Goal: Find contact information: Find contact information

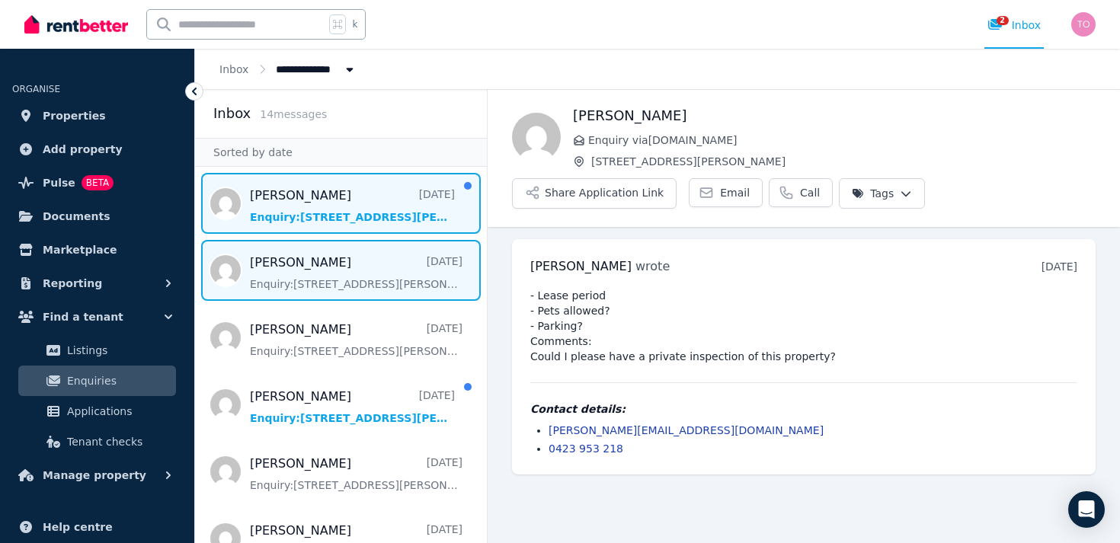
click at [316, 200] on span "Message list" at bounding box center [341, 203] width 292 height 61
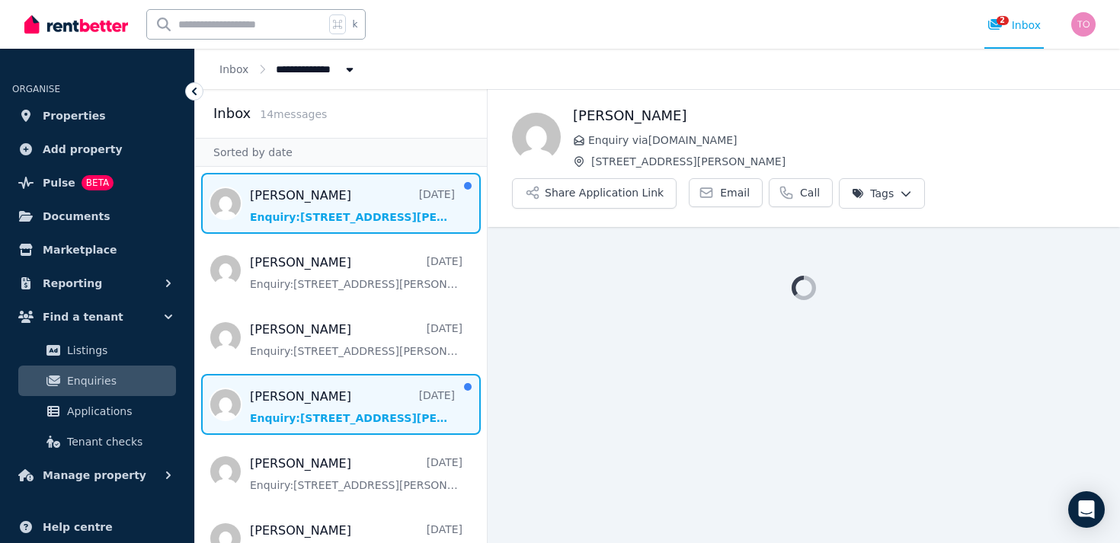
click at [324, 398] on span "Message list" at bounding box center [341, 404] width 292 height 61
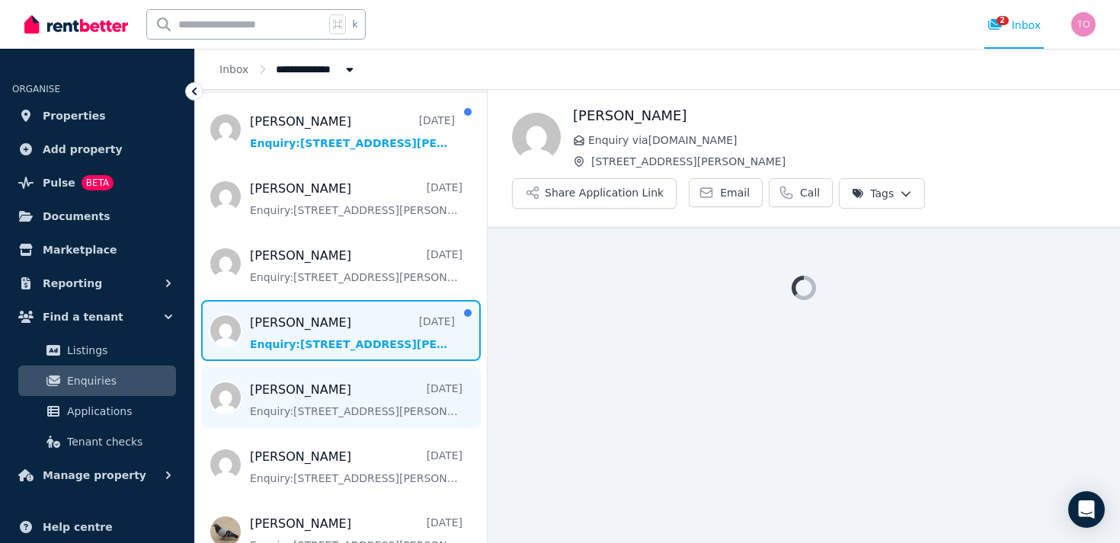
scroll to position [88, 0]
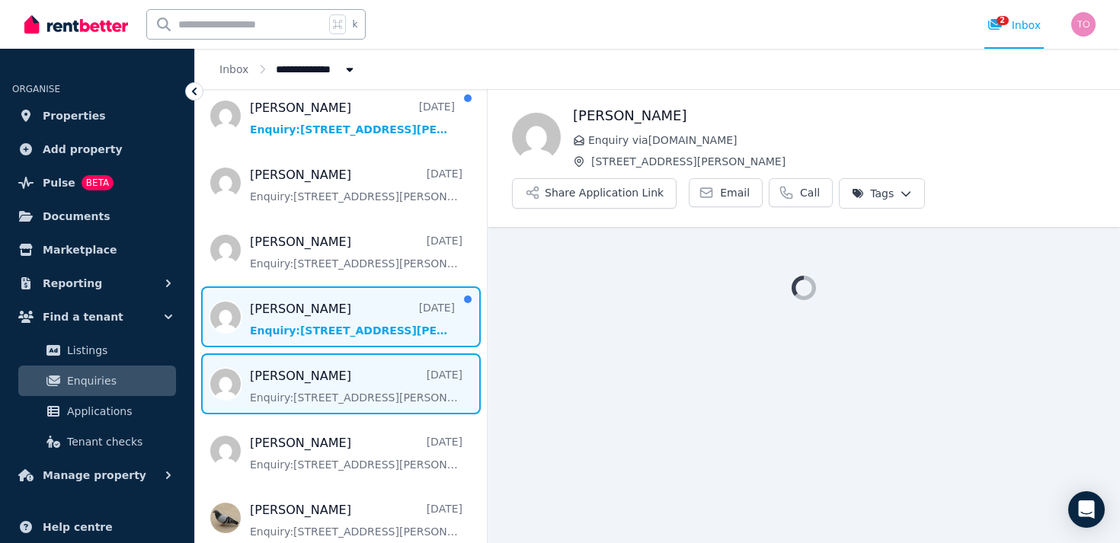
click at [306, 401] on span "Message list" at bounding box center [341, 384] width 292 height 61
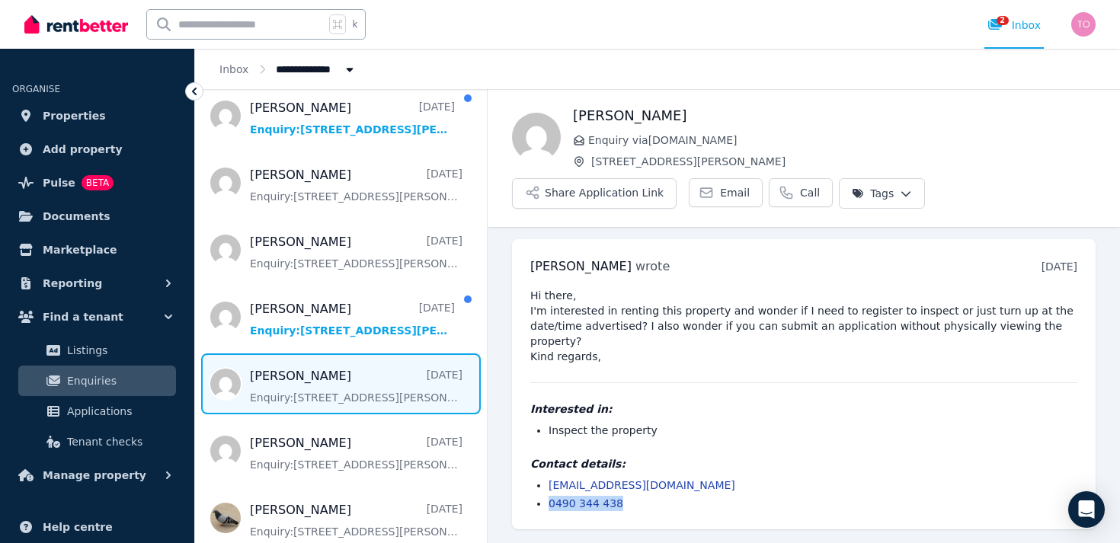
drag, startPoint x: 623, startPoint y: 490, endPoint x: 540, endPoint y: 490, distance: 82.3
click at [549, 496] on li "0490 344 438" at bounding box center [813, 503] width 529 height 15
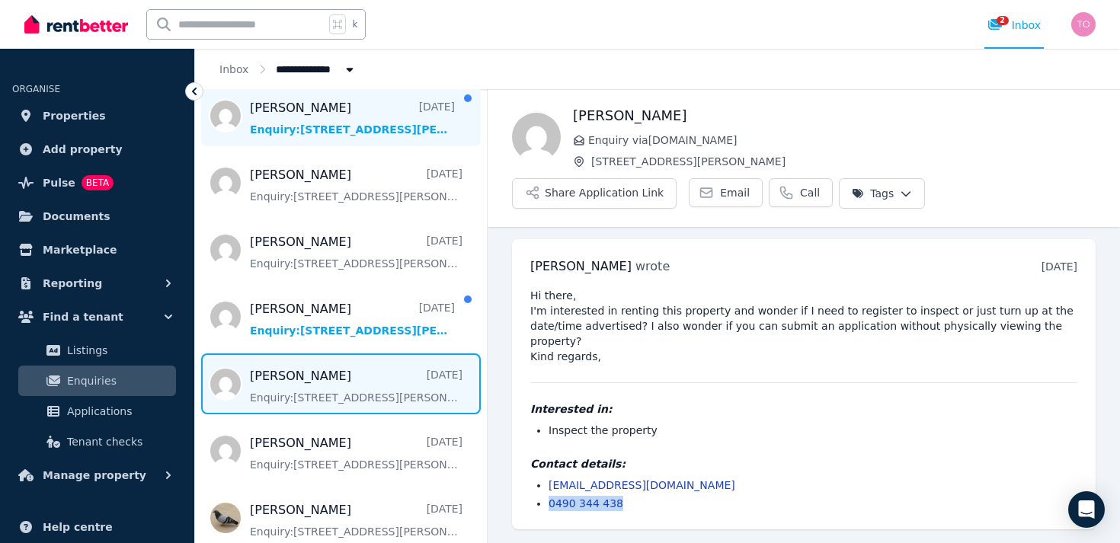
copy link "0490 344 438"
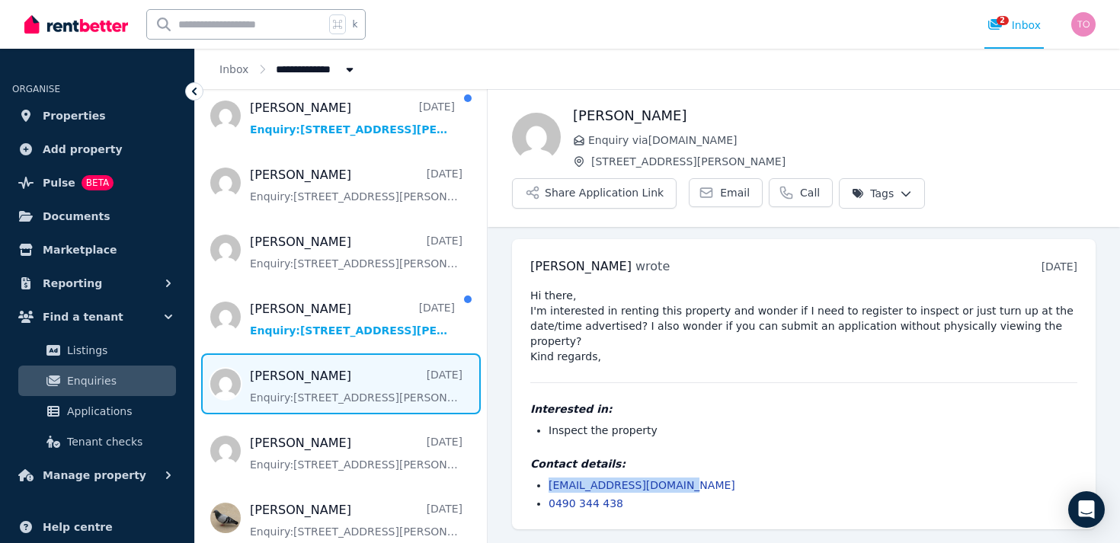
drag, startPoint x: 682, startPoint y: 472, endPoint x: 540, endPoint y: 471, distance: 141.7
click at [549, 478] on li "ceceliavunaki@gmail.com" at bounding box center [813, 485] width 529 height 15
copy link "ceceliavunaki@gmail.com"
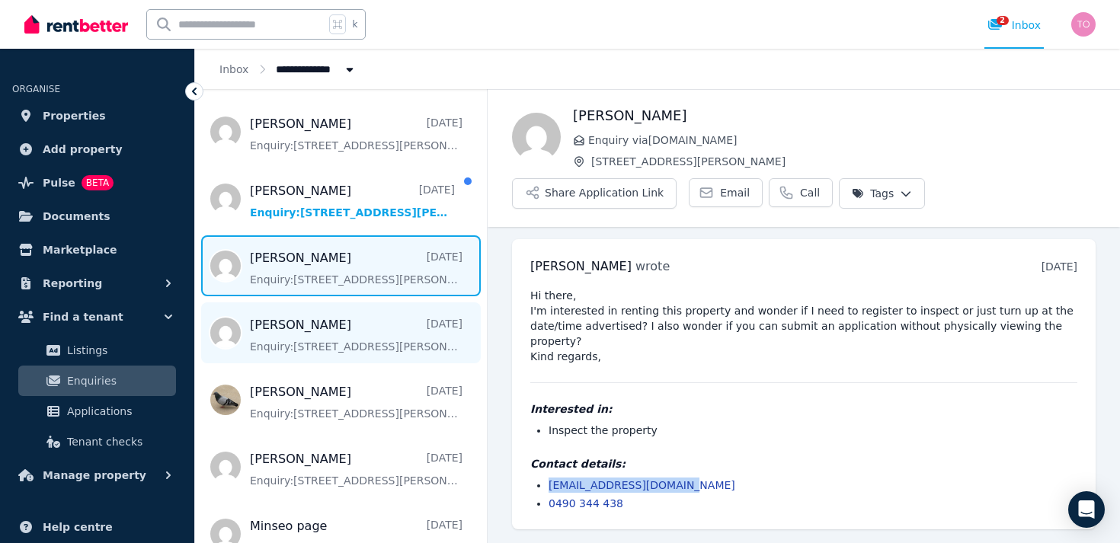
scroll to position [214, 0]
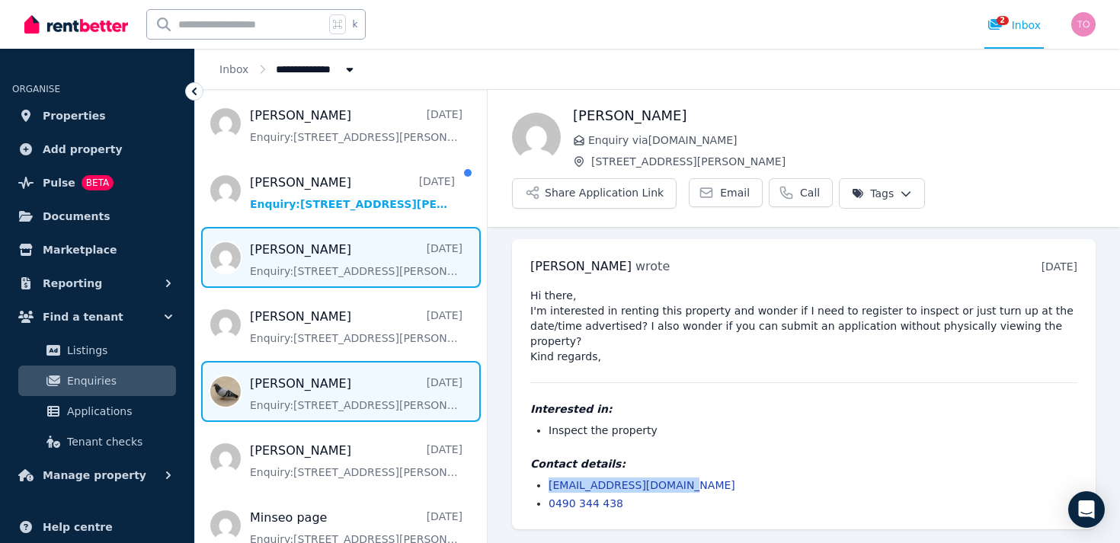
click at [354, 400] on span "Message list" at bounding box center [341, 391] width 292 height 61
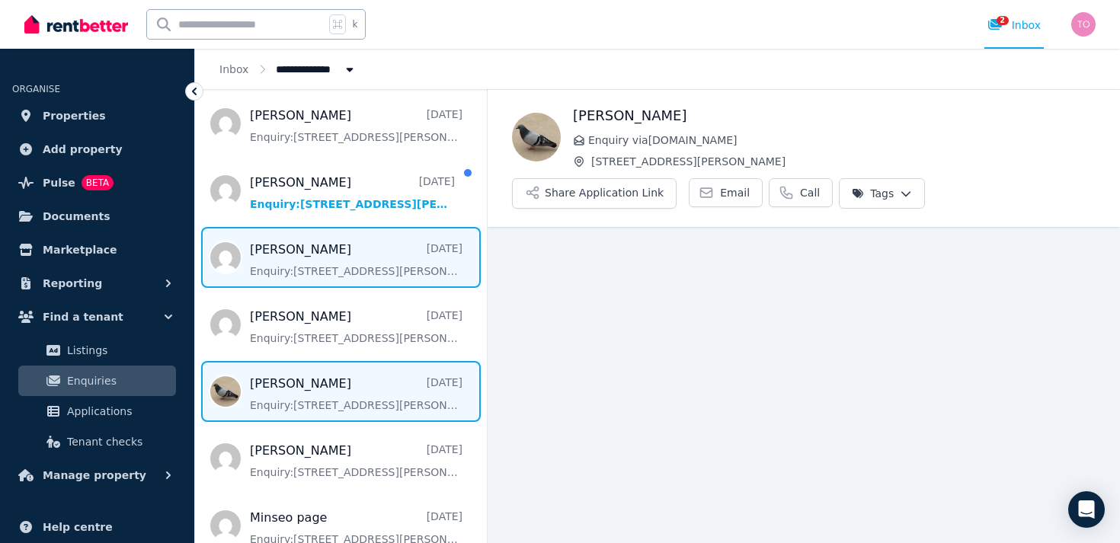
click at [328, 256] on span "Message list" at bounding box center [341, 257] width 292 height 61
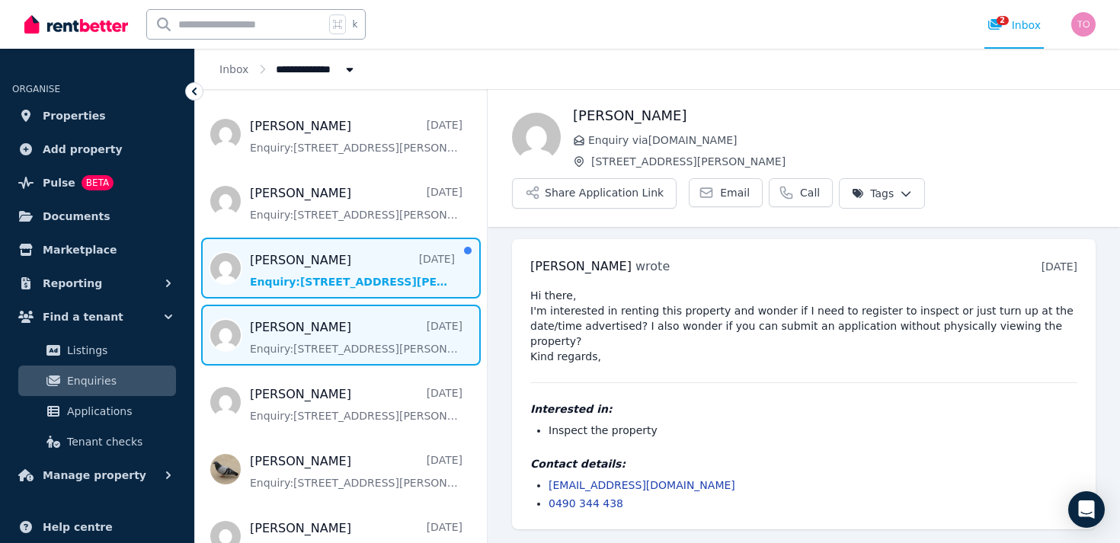
click at [321, 261] on span "Message list" at bounding box center [341, 268] width 292 height 61
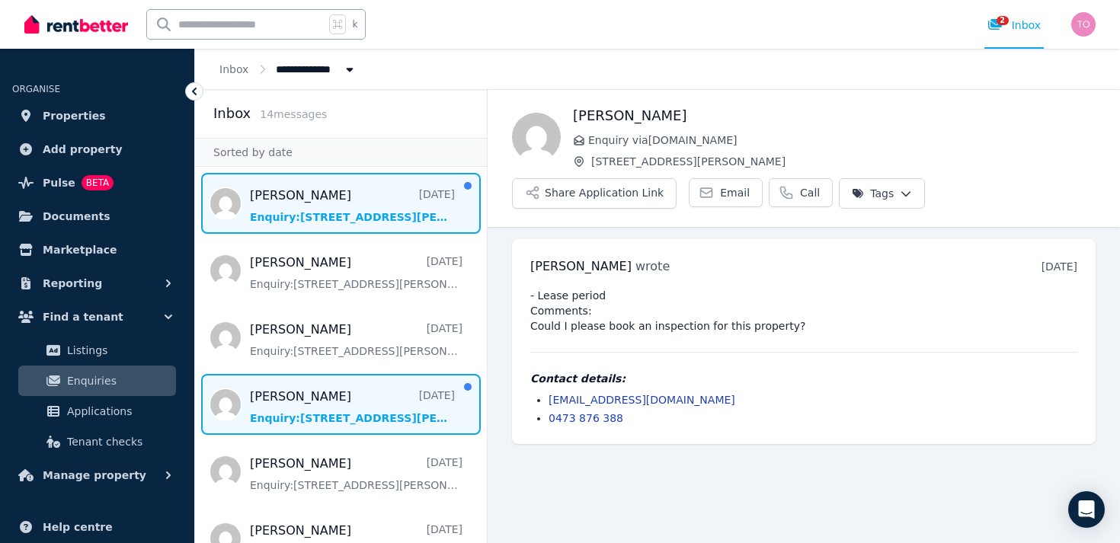
click at [312, 203] on span "Message list" at bounding box center [341, 203] width 292 height 61
